Goal: Navigation & Orientation: Find specific page/section

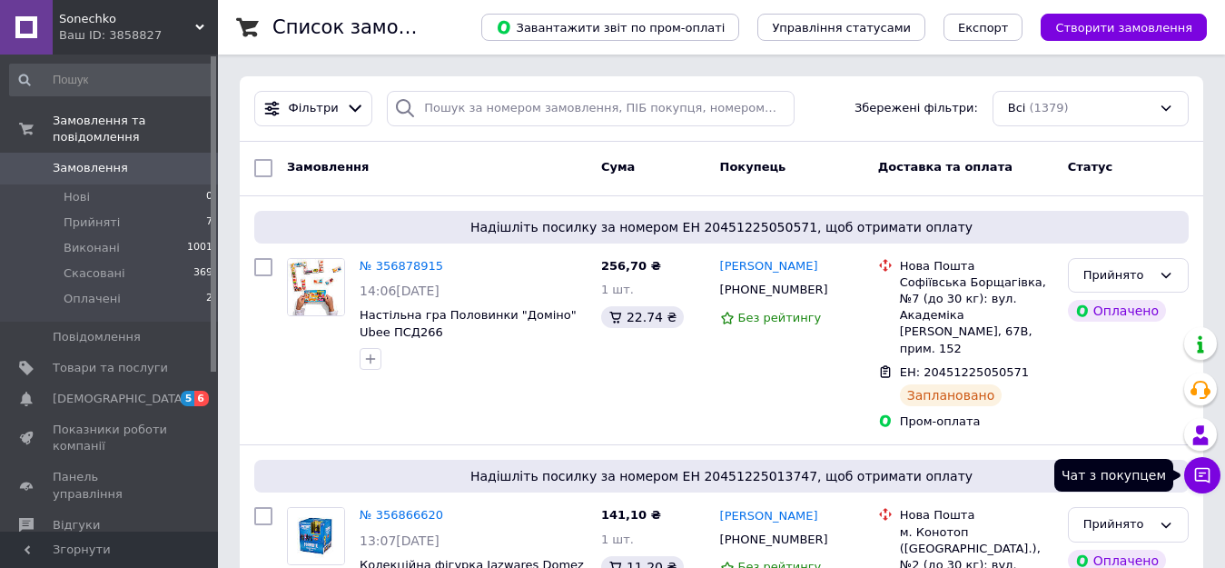
click at [1200, 468] on icon at bounding box center [1202, 475] width 15 height 15
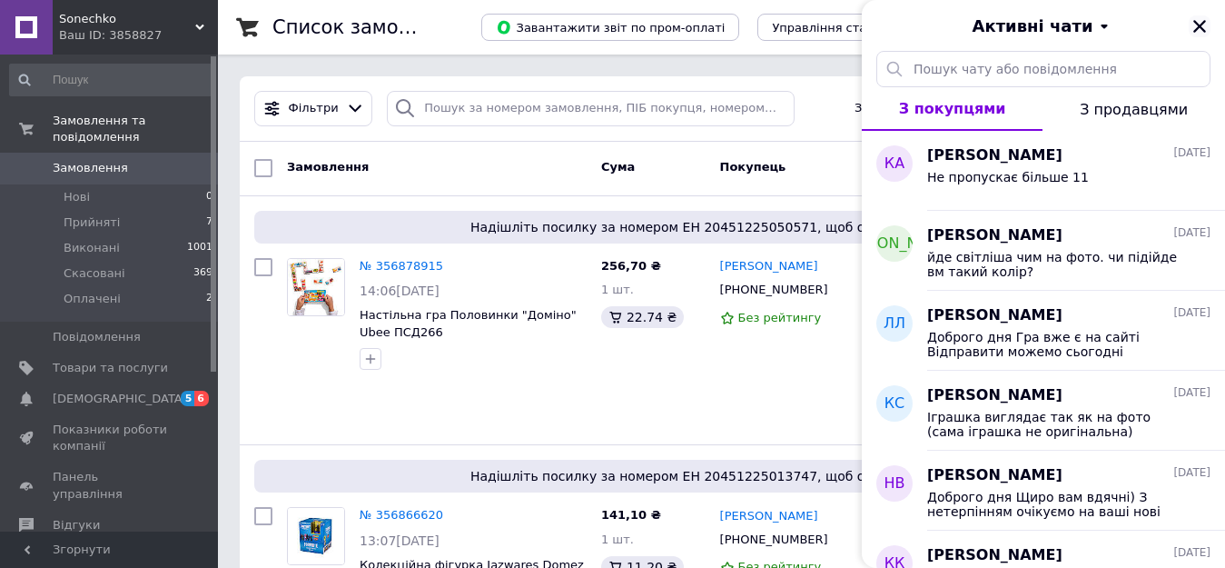
click at [1196, 27] on icon "Закрити" at bounding box center [1200, 26] width 16 height 16
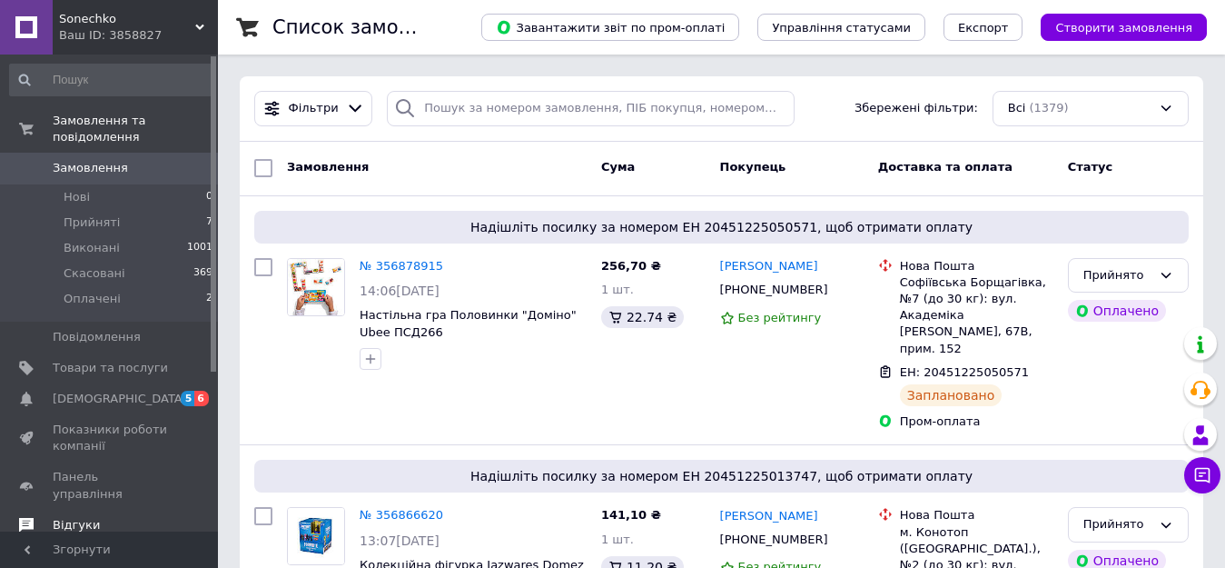
click at [75, 517] on span "Відгуки" at bounding box center [76, 525] width 47 height 16
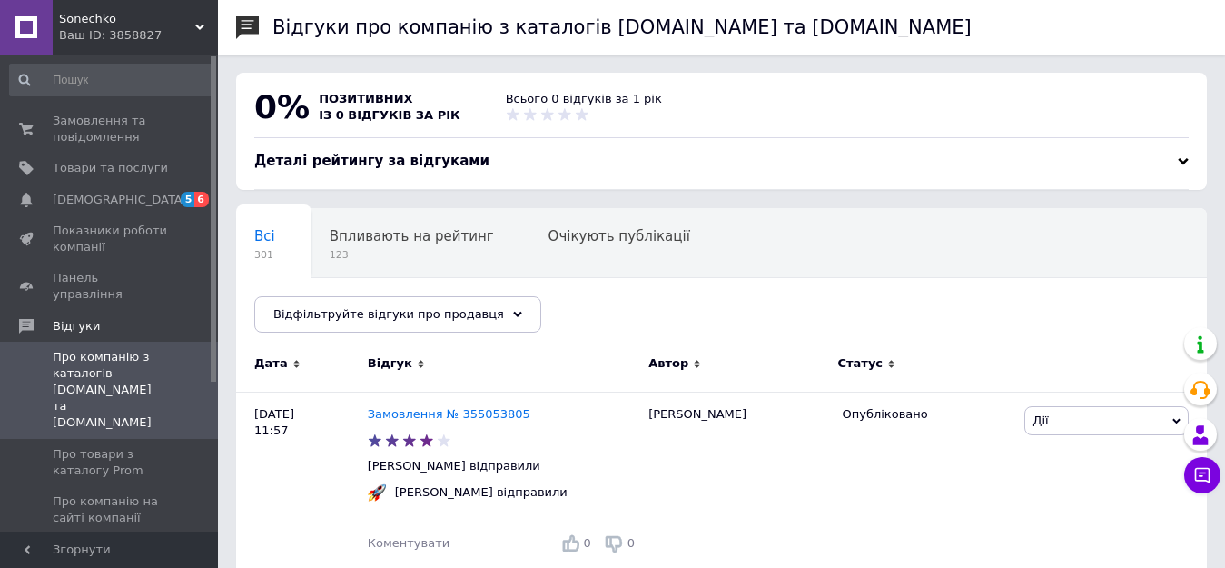
click at [569, 310] on div "Всі 301 Впливають на рейтинг 123 Очікують публікації 0 Опубліковані без комен..…" at bounding box center [721, 279] width 971 height 150
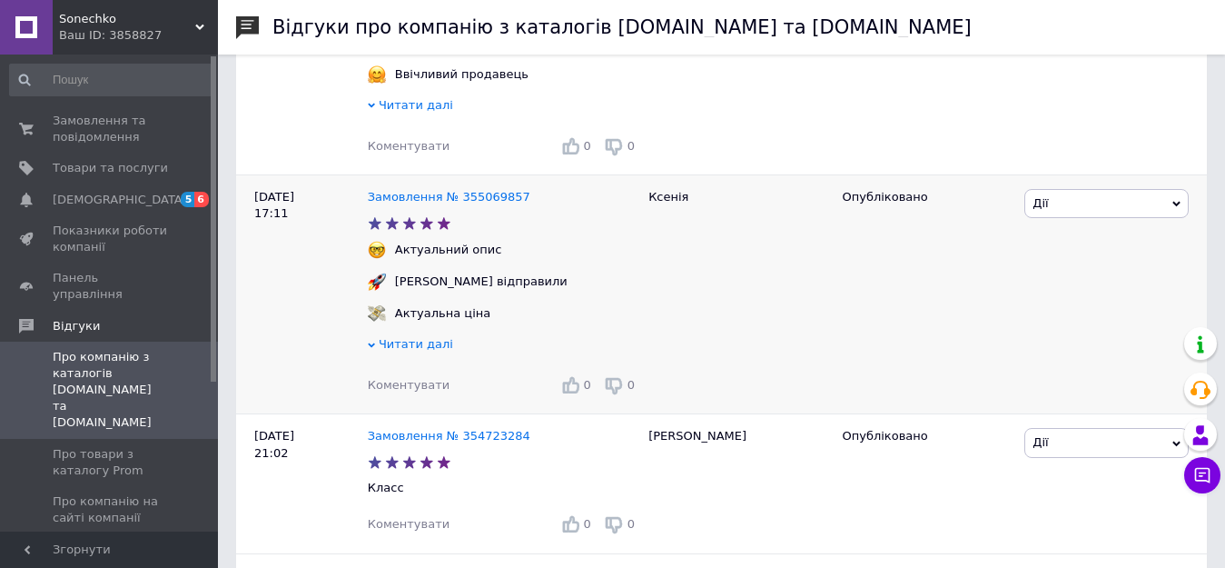
scroll to position [182, 0]
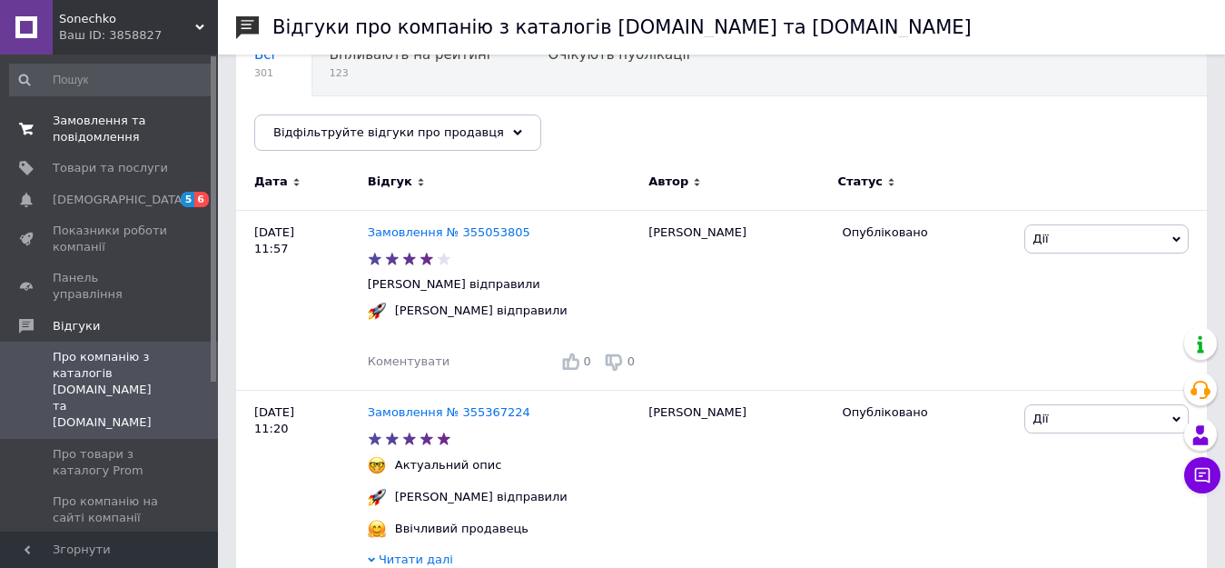
click at [57, 132] on span "Замовлення та повідомлення" at bounding box center [110, 129] width 115 height 33
